Goal: Check status

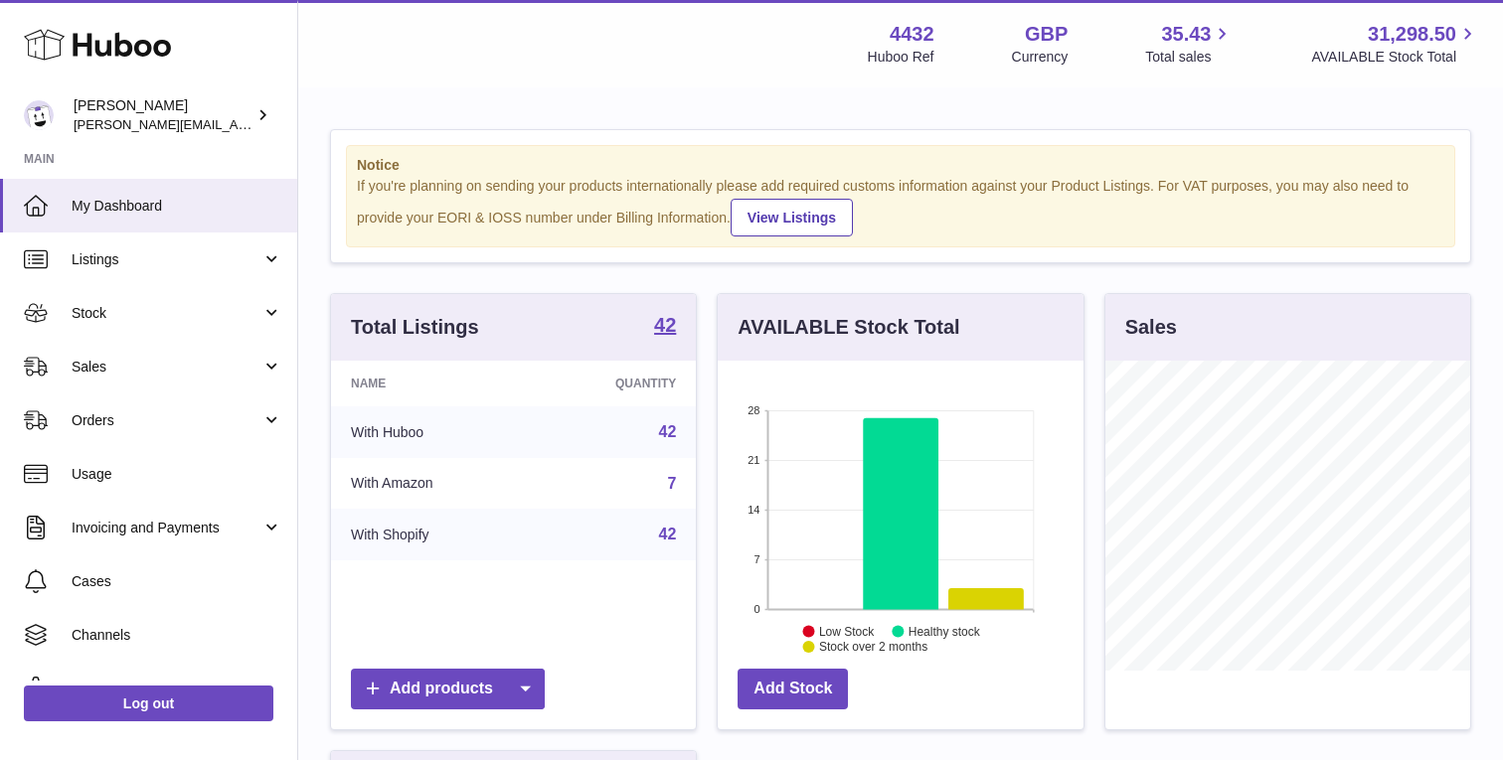
scroll to position [310, 365]
click at [201, 344] on link "Sales" at bounding box center [148, 367] width 297 height 54
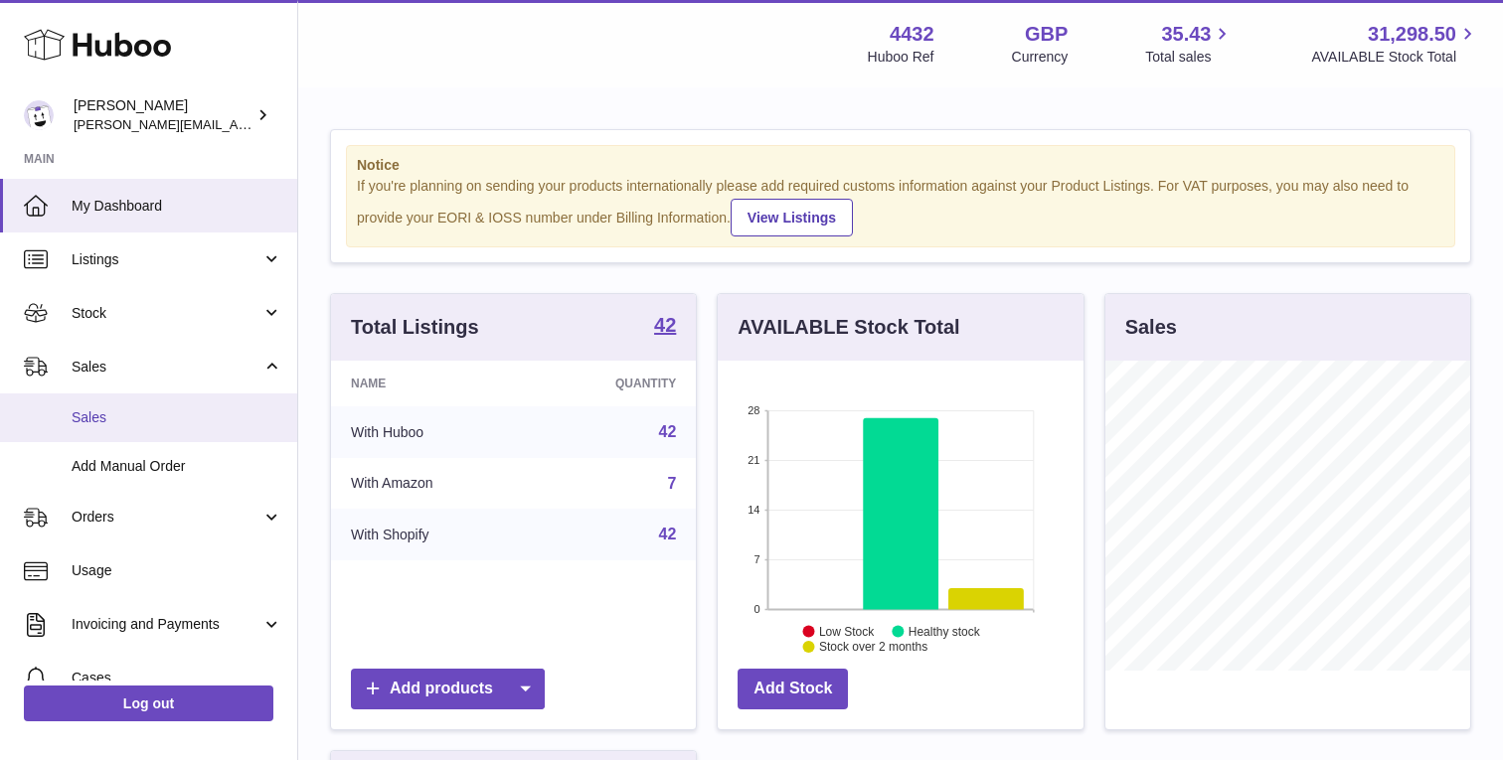
click at [191, 430] on link "Sales" at bounding box center [148, 418] width 297 height 49
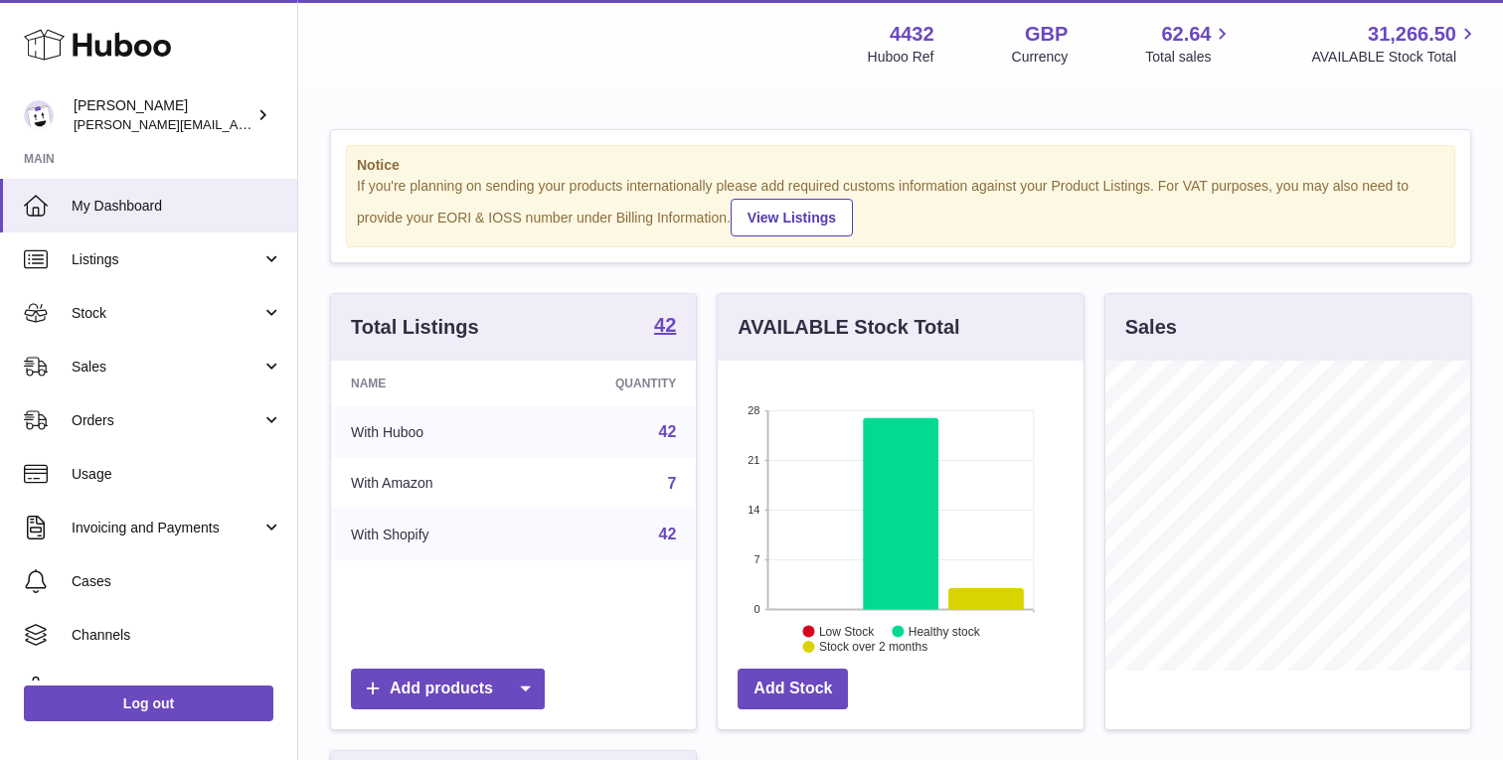
scroll to position [310, 365]
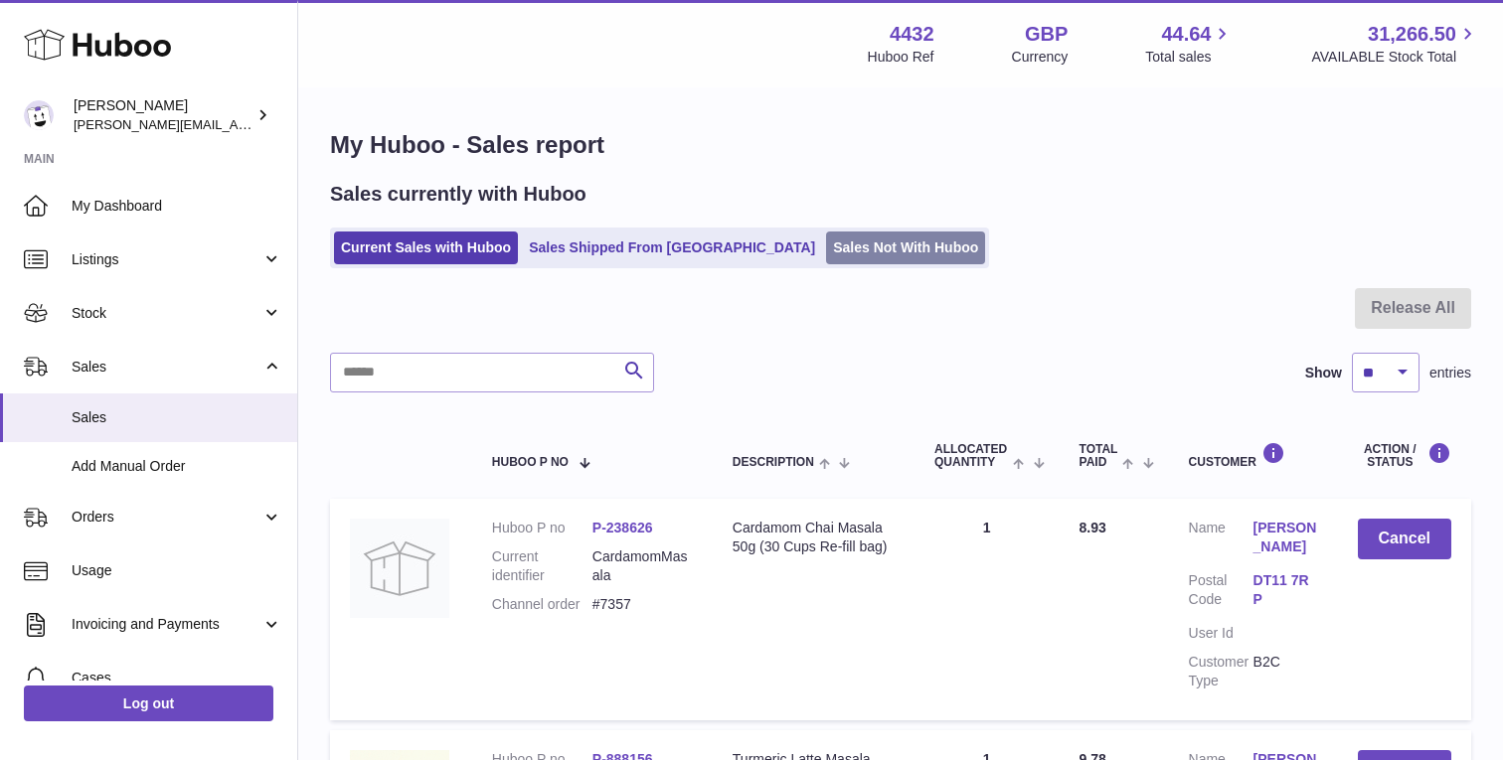
click at [826, 235] on link "Sales Not With Huboo" at bounding box center [905, 248] width 159 height 33
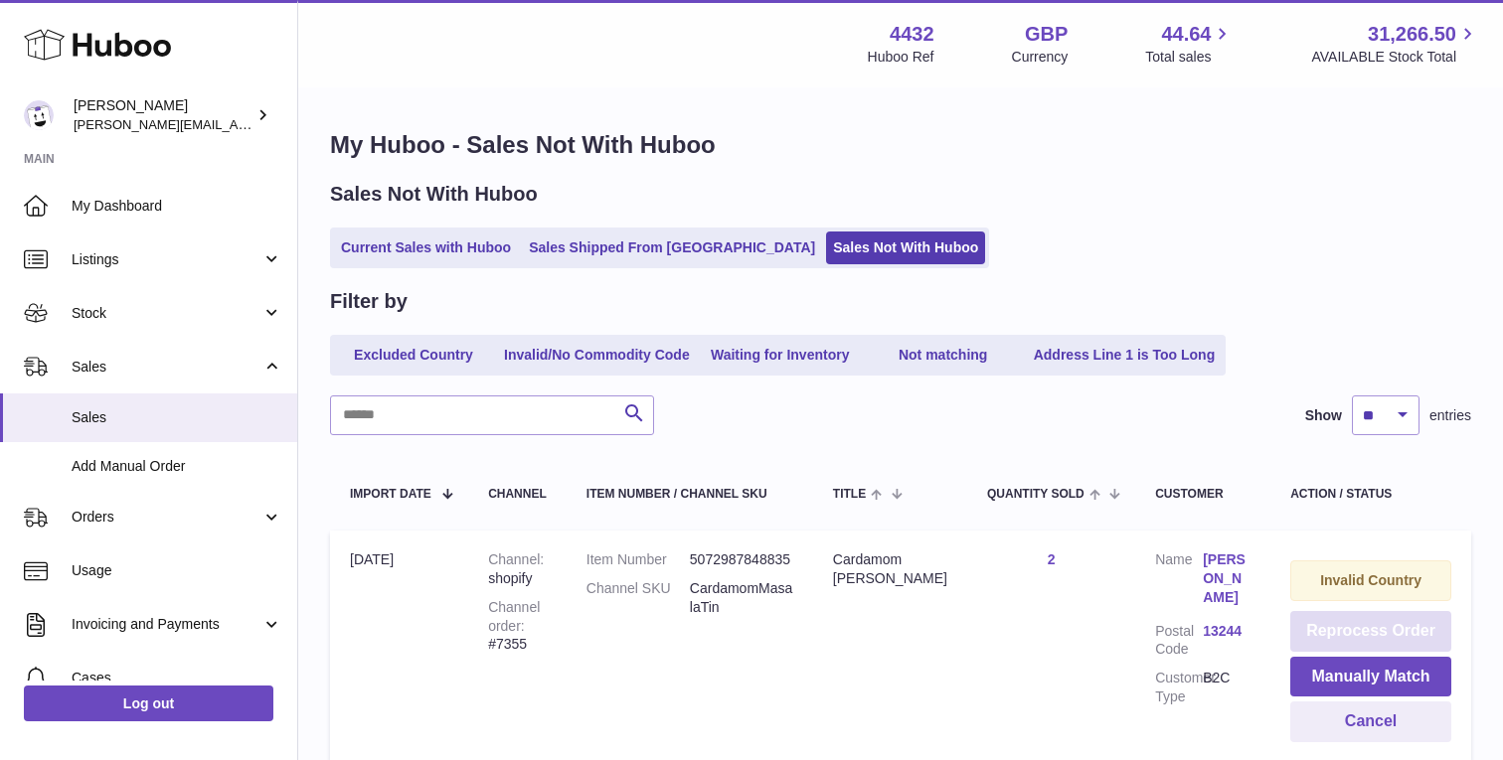
click at [1374, 630] on button "Reprocess Order" at bounding box center [1370, 631] width 161 height 41
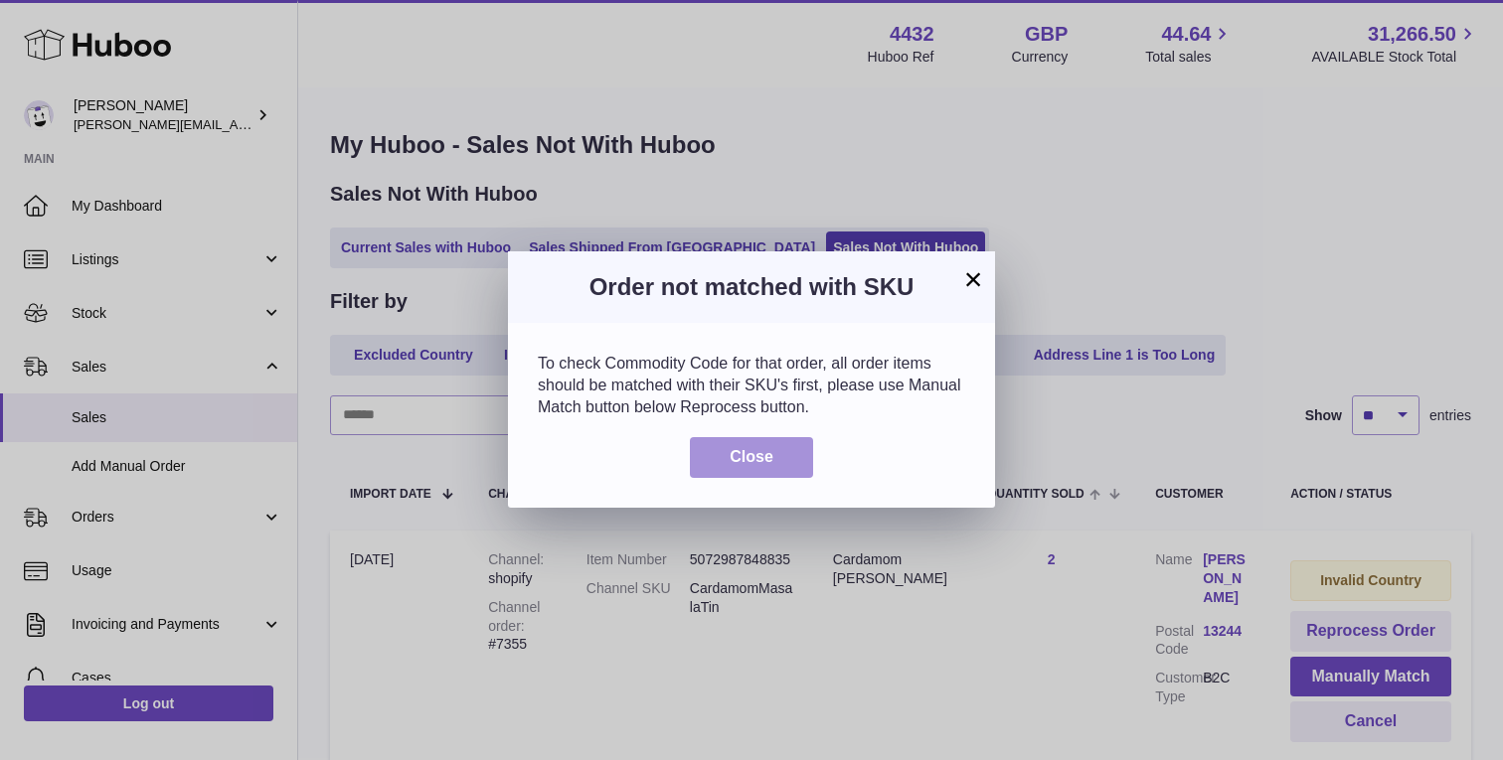
click at [735, 472] on button "Close" at bounding box center [751, 457] width 123 height 41
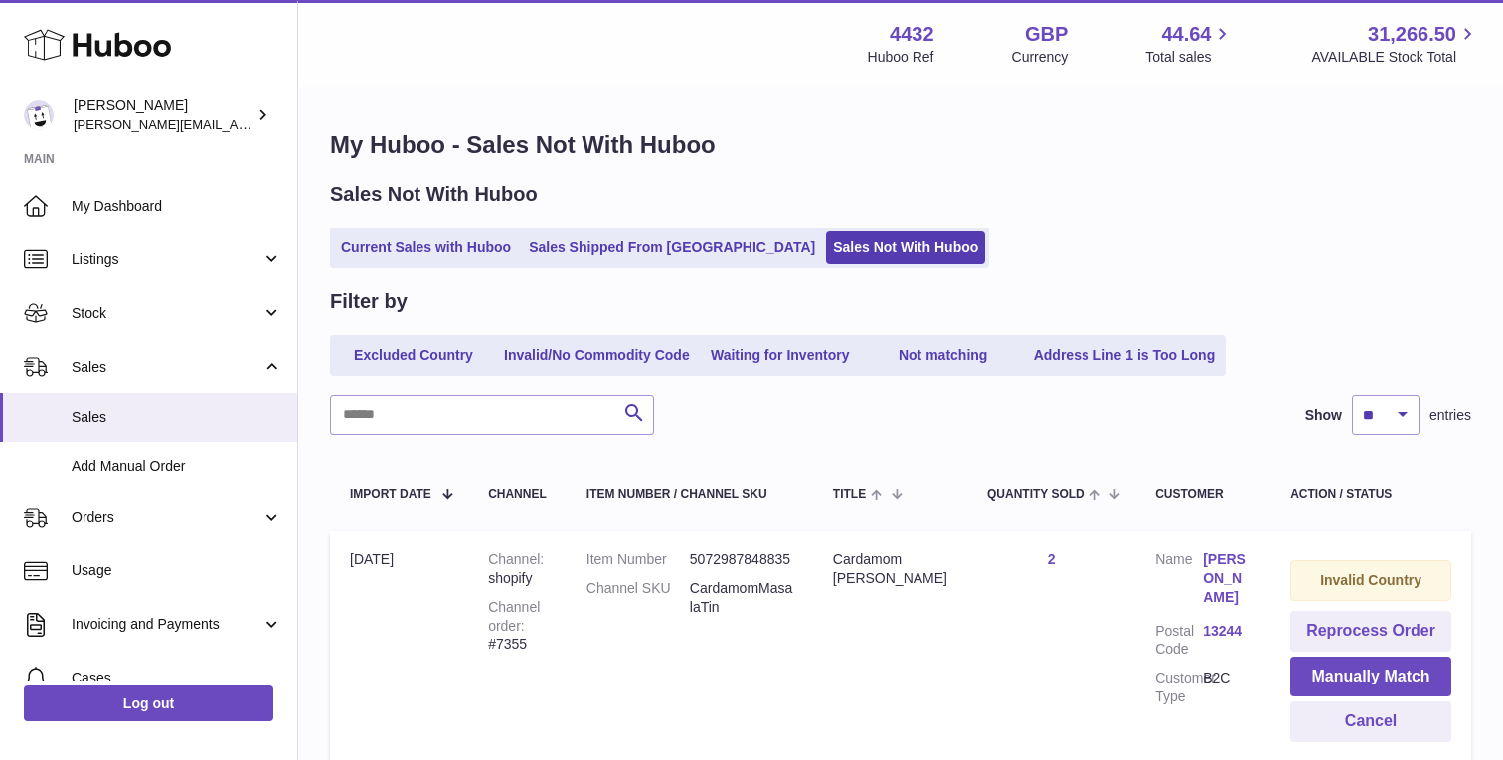
scroll to position [169, 0]
